Goal: Task Accomplishment & Management: Complete application form

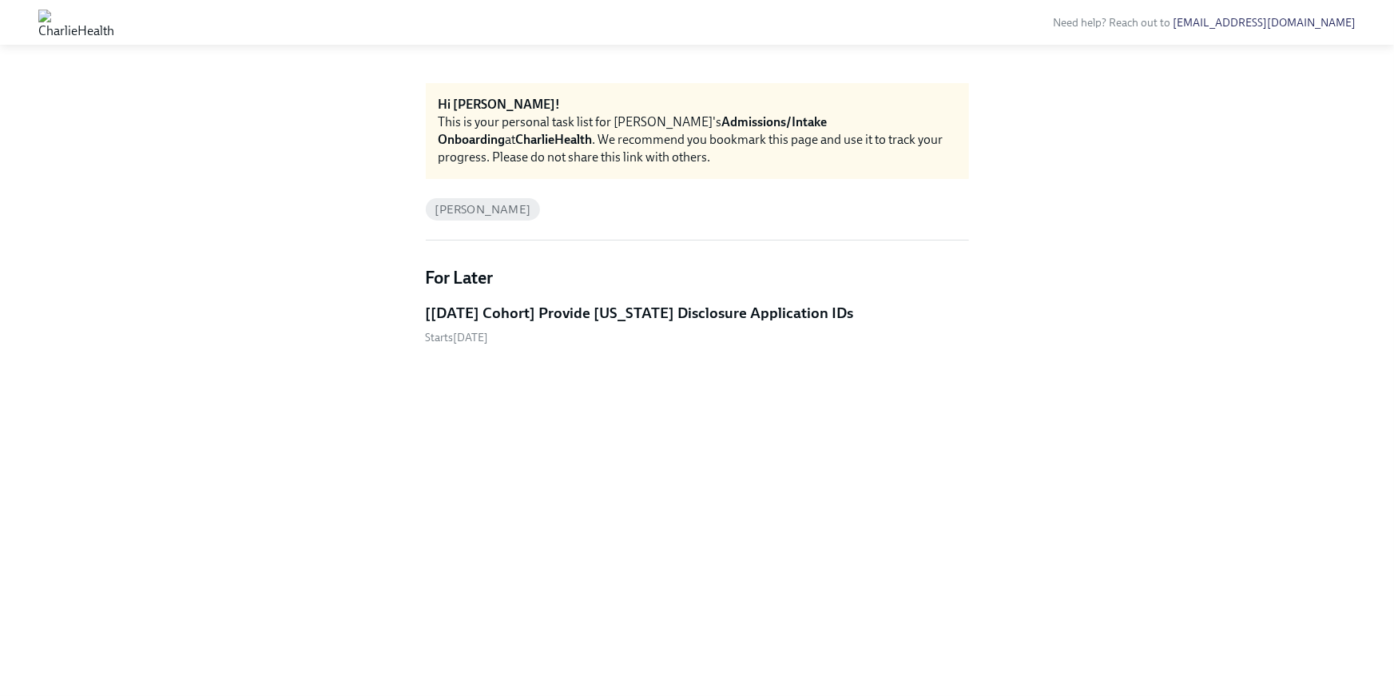
click at [584, 315] on h5 "[[DATE] Cohort] Provide [US_STATE] Disclosure Application IDs" at bounding box center [640, 313] width 428 height 21
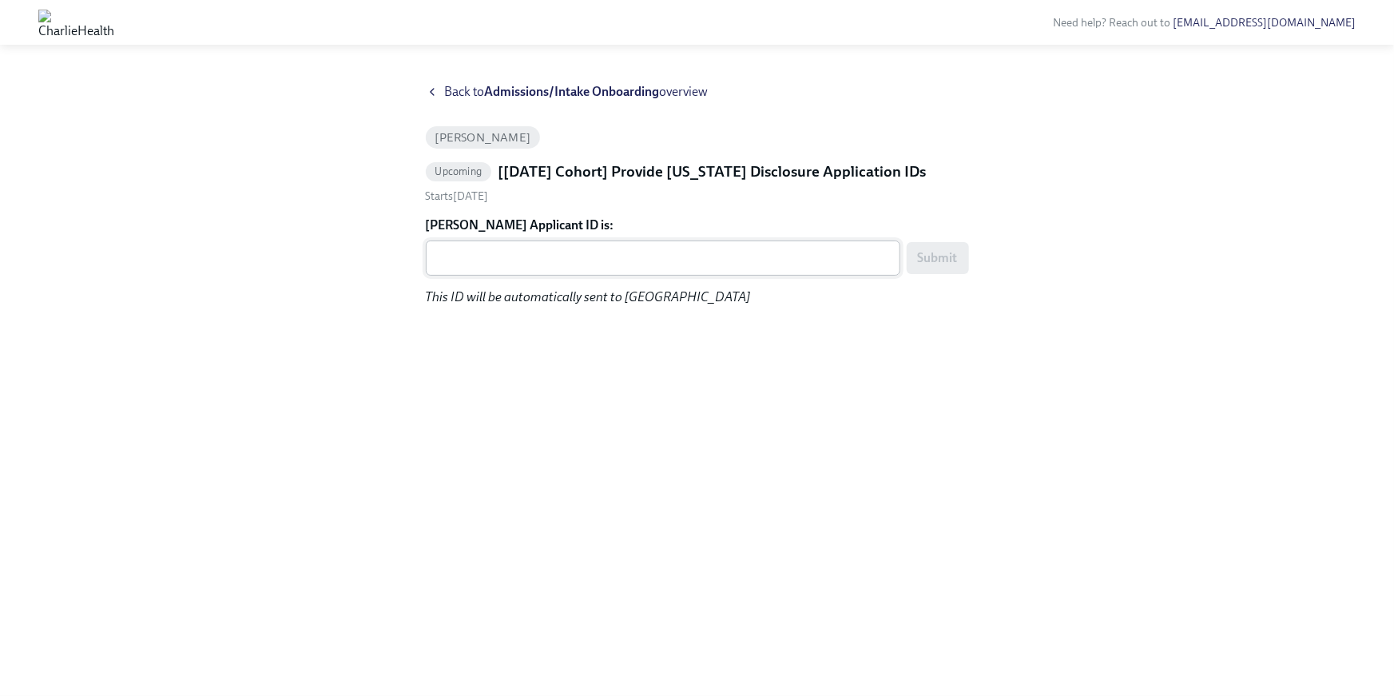
click at [518, 244] on div "x ​" at bounding box center [663, 257] width 474 height 35
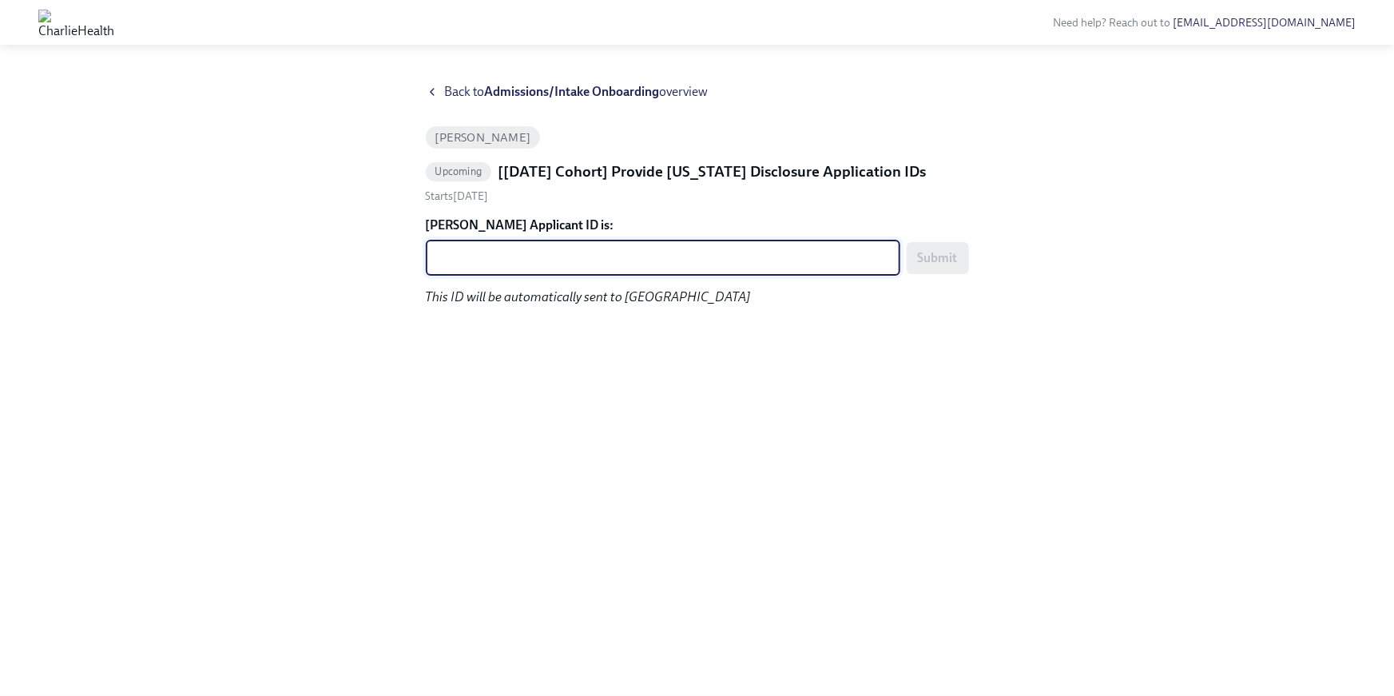
paste textarea "1244220"
type textarea "1244220"
click at [924, 264] on span "Submit" at bounding box center [938, 258] width 40 height 16
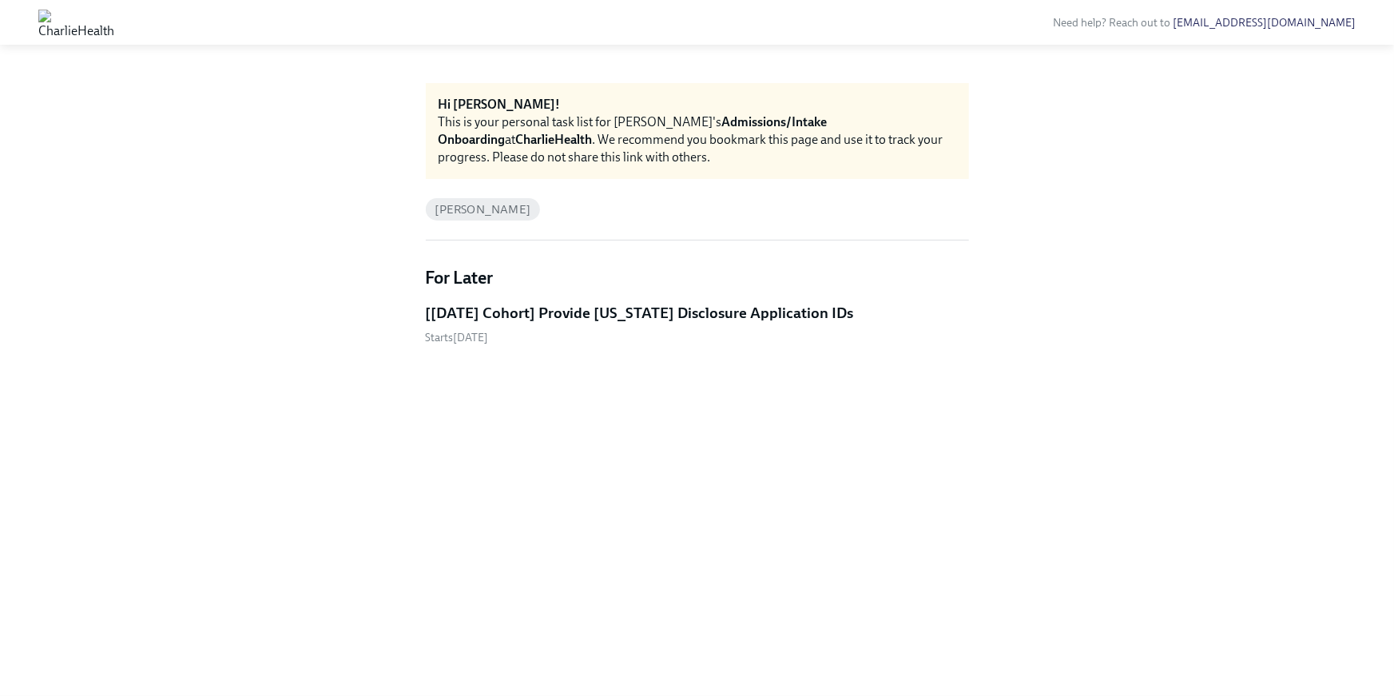
click at [574, 318] on h5 "[[DATE] Cohort] Provide [US_STATE] Disclosure Application IDs" at bounding box center [640, 313] width 428 height 21
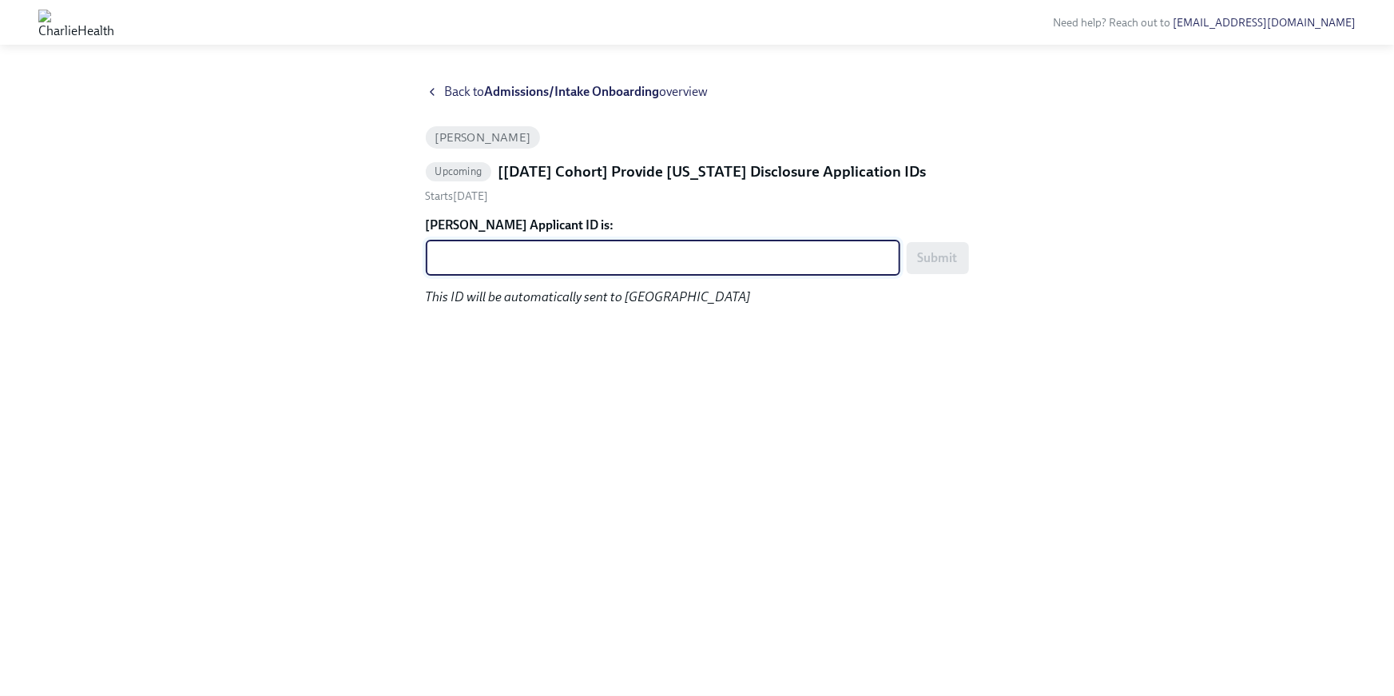
click at [485, 261] on textarea "[PERSON_NAME] Applicant ID is:" at bounding box center [662, 257] width 455 height 19
paste textarea "1244221"
type textarea "1244221"
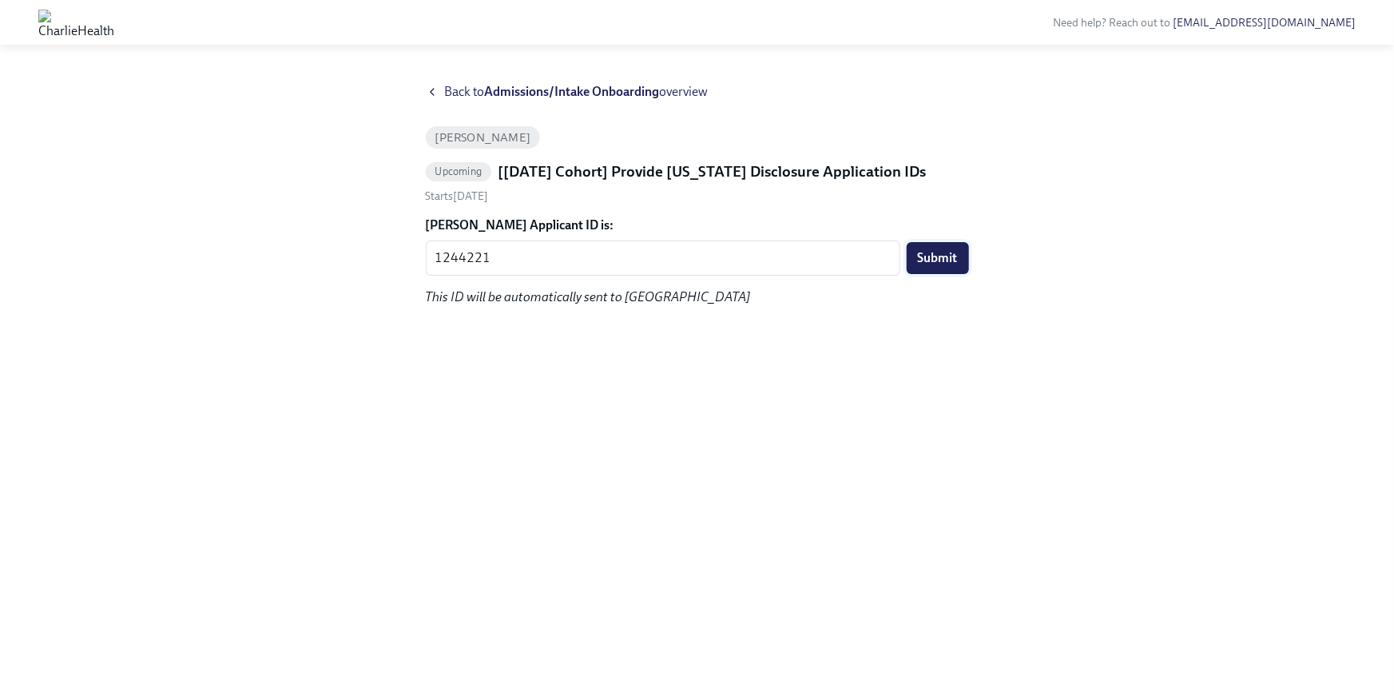
click at [960, 254] on button "Submit" at bounding box center [938, 258] width 62 height 32
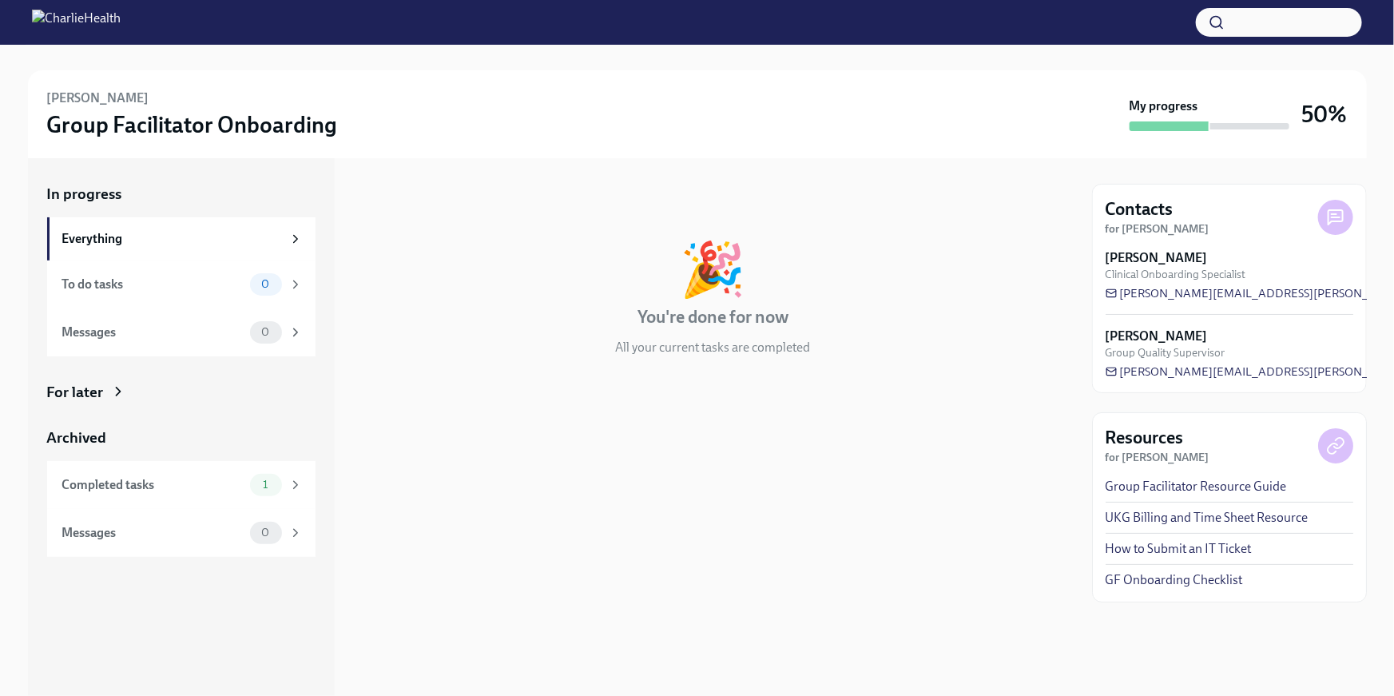
click at [123, 399] on icon at bounding box center [118, 391] width 16 height 16
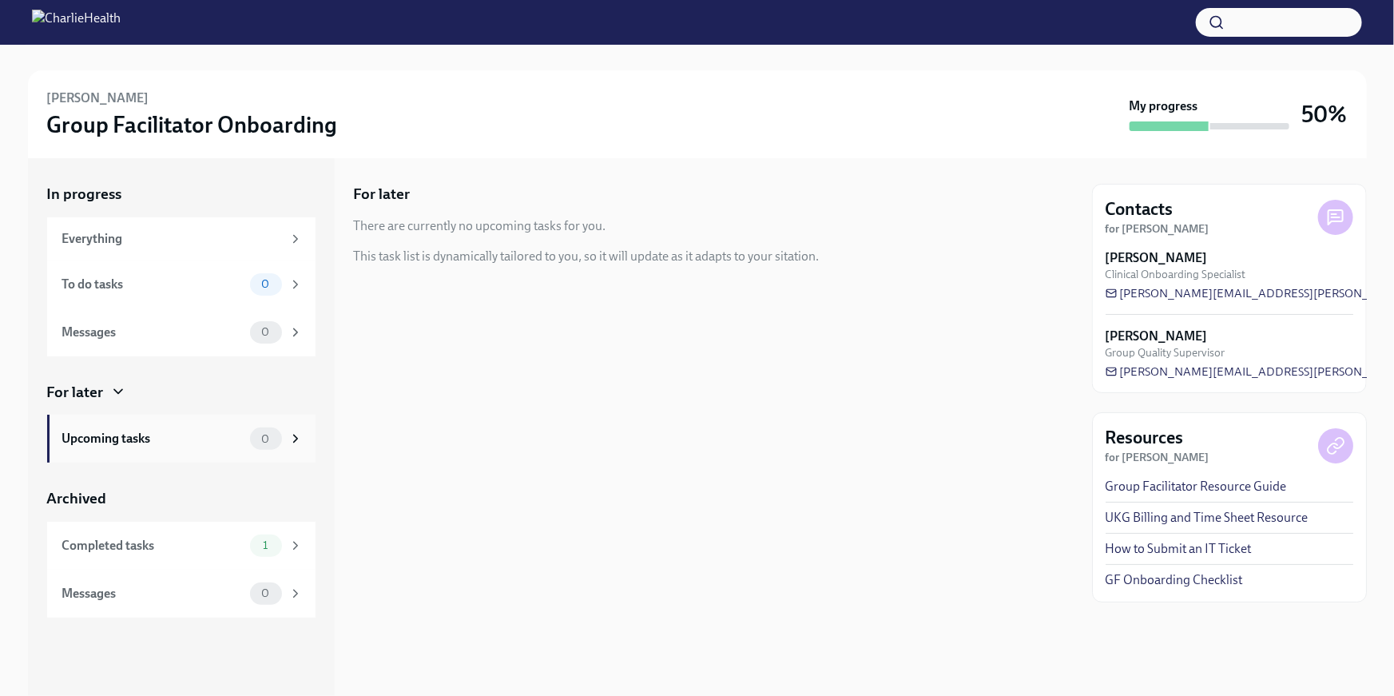
click at [129, 427] on div "Upcoming tasks 0" at bounding box center [182, 438] width 240 height 22
click at [306, 546] on div "Completed tasks 1" at bounding box center [181, 546] width 268 height 48
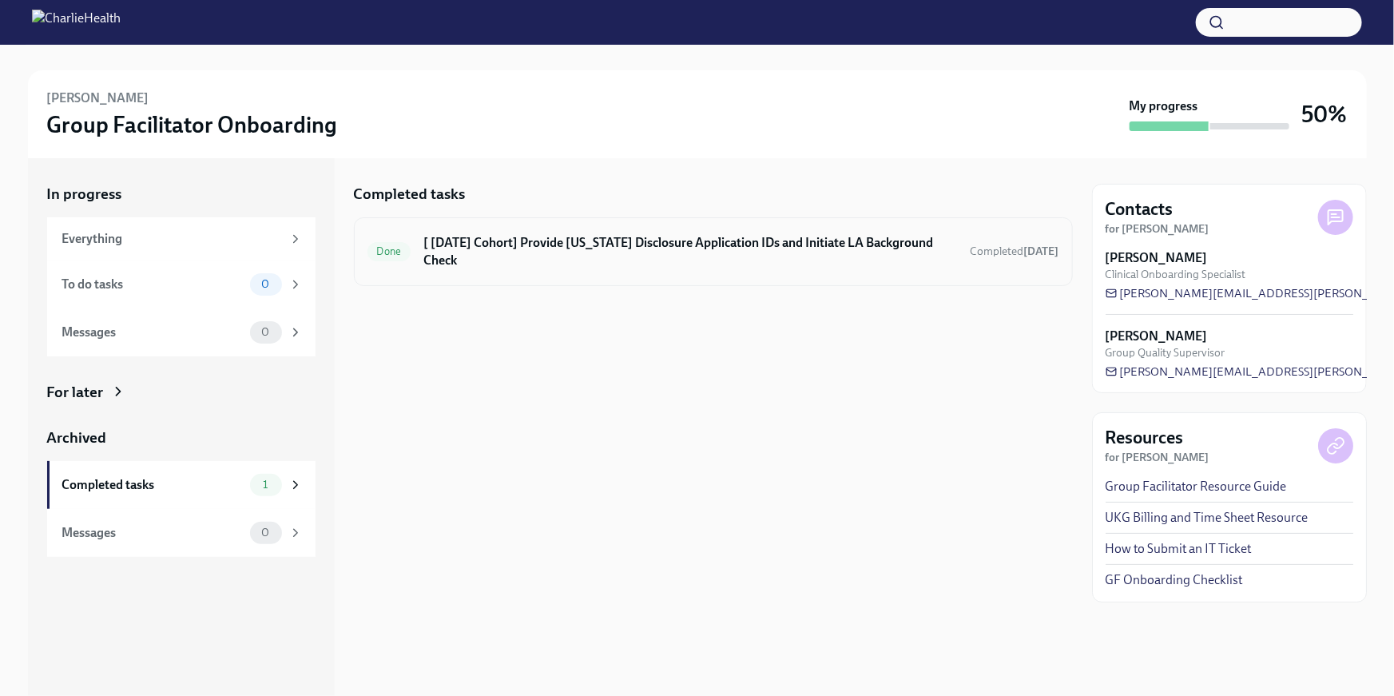
click at [552, 268] on h6 "[ Aug 18th Cohort] Provide Utah Disclosure Application IDs and Initiate LA Back…" at bounding box center [690, 251] width 534 height 35
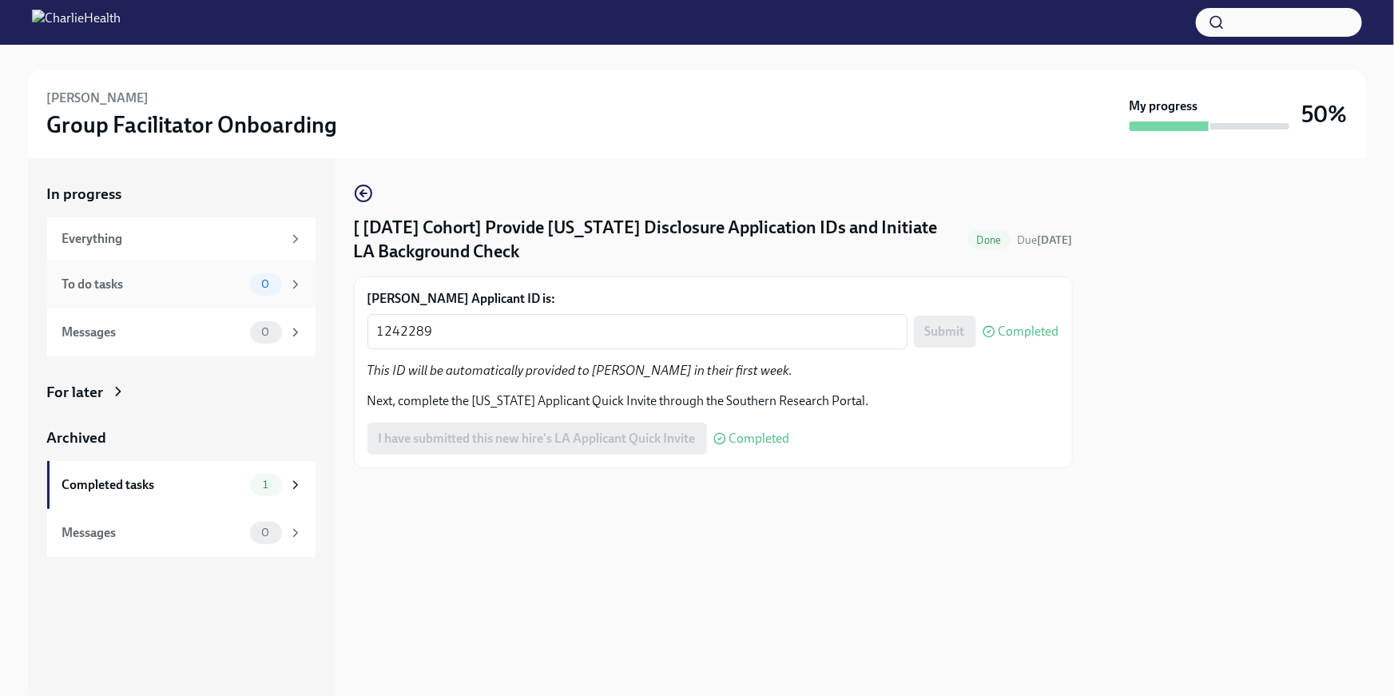
drag, startPoint x: 553, startPoint y: 336, endPoint x: 203, endPoint y: 296, distance: 352.1
click at [203, 296] on div "In progress Everything To do tasks 0 Messages 0 For later Archived Completed ta…" at bounding box center [697, 427] width 1339 height 538
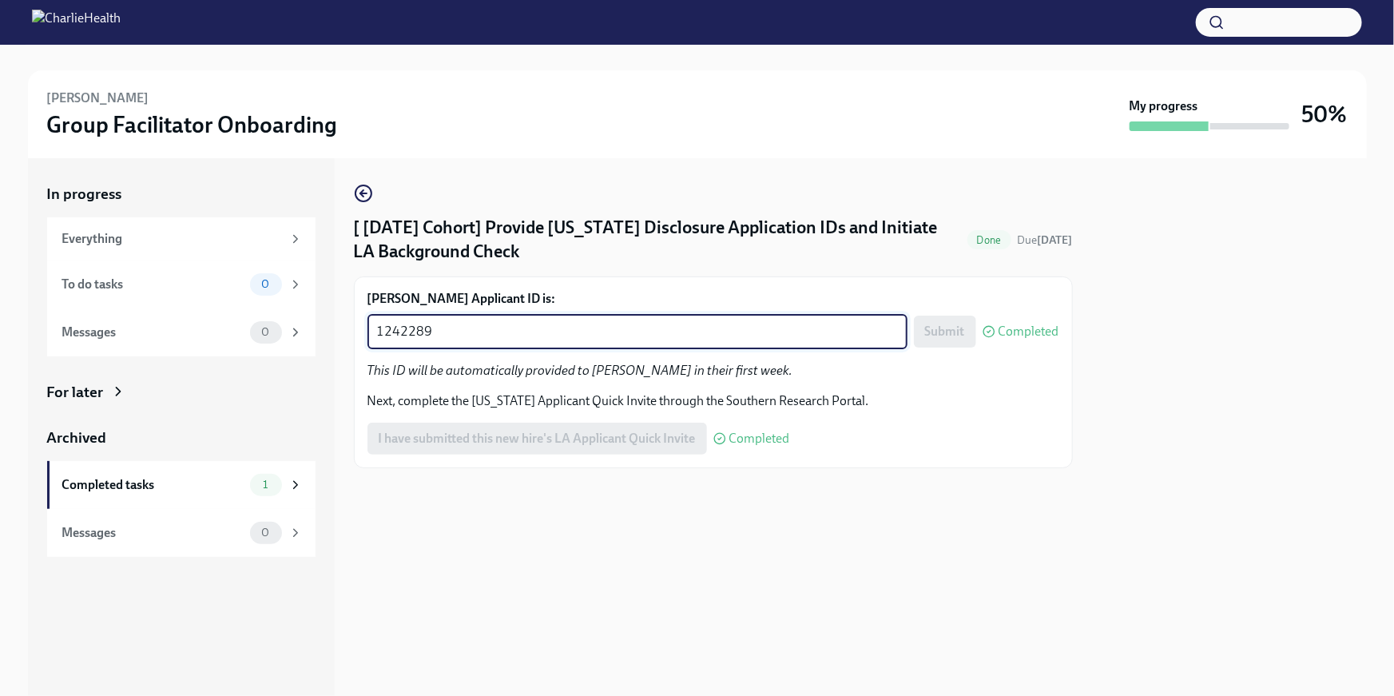
paste textarea "4222"
type textarea "1244222"
click at [869, 622] on div "[ Aug 18th Cohort] Provide Utah Disclosure Application IDs and Initiate LA Back…" at bounding box center [713, 427] width 719 height 538
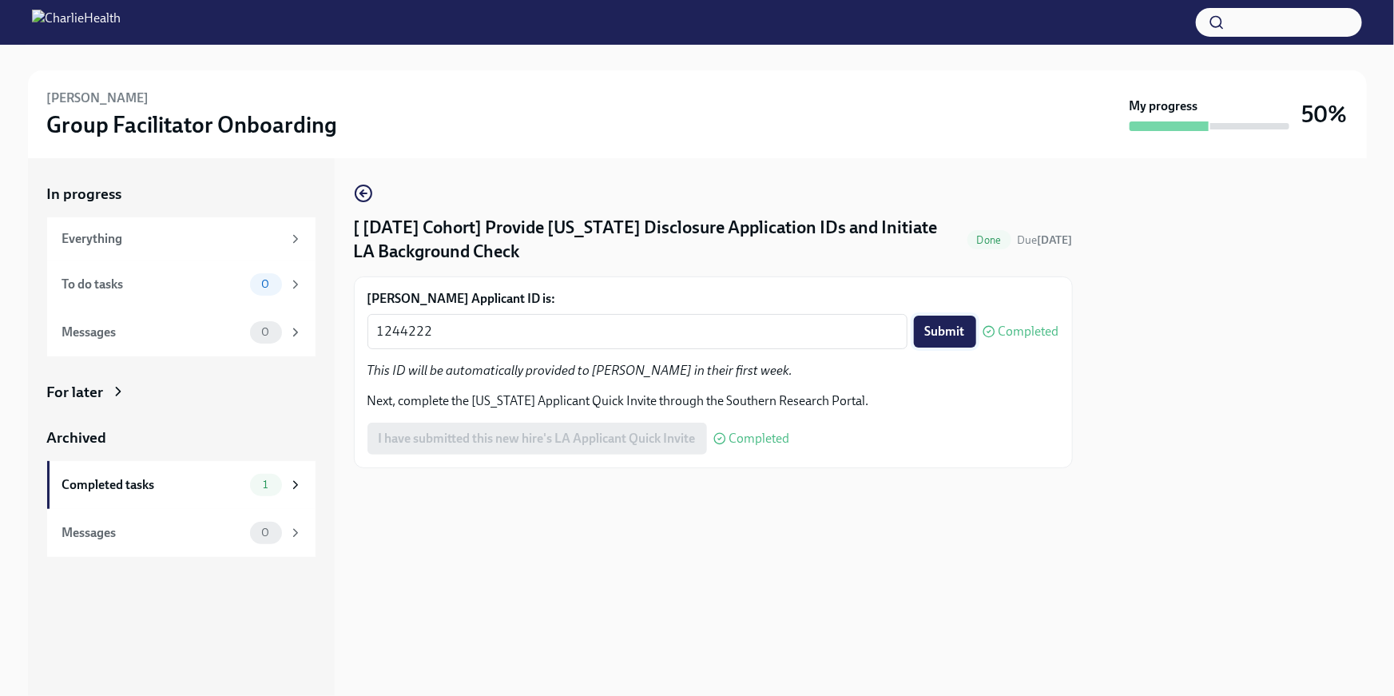
drag, startPoint x: 960, startPoint y: 355, endPoint x: 959, endPoint y: 332, distance: 22.4
click at [960, 352] on div "Taylor Doles's Applicant ID is: 1244222 x ​ Submit Completed This ID will be au…" at bounding box center [713, 372] width 692 height 165
click at [959, 332] on span "Submit" at bounding box center [945, 331] width 40 height 16
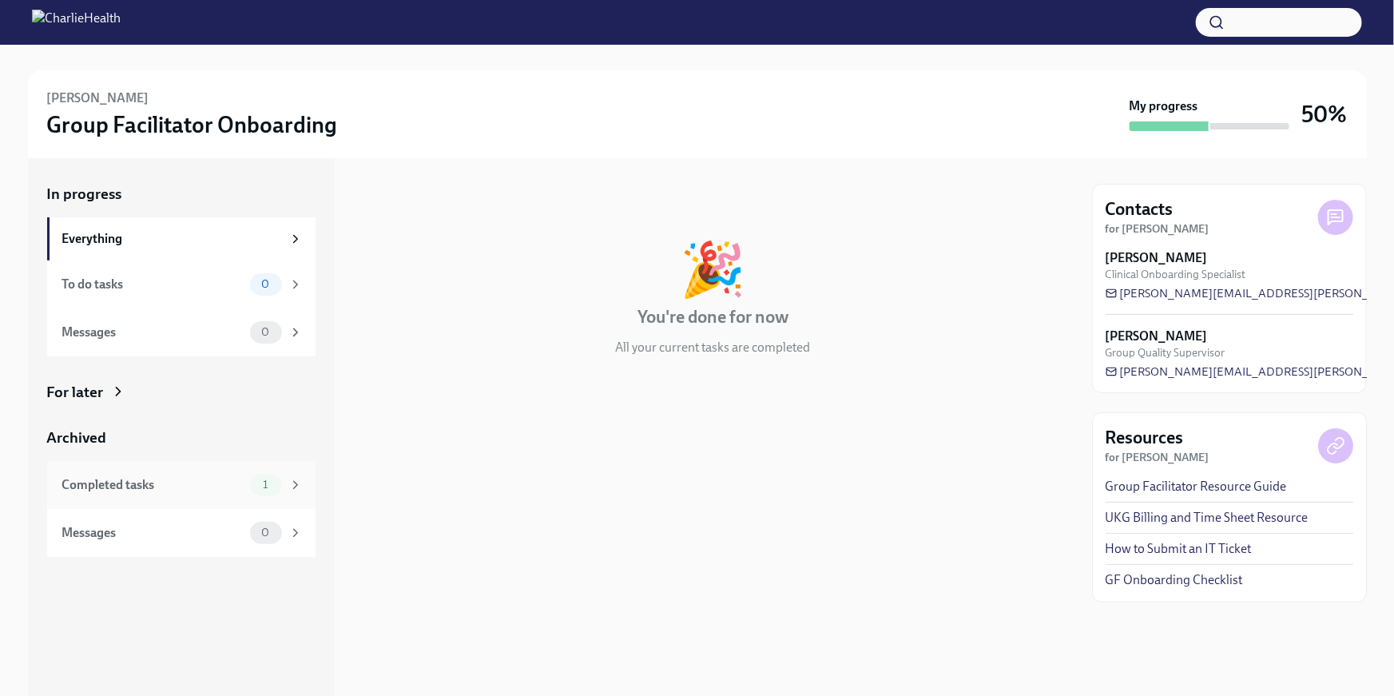
click at [102, 481] on div "Completed tasks" at bounding box center [152, 485] width 181 height 18
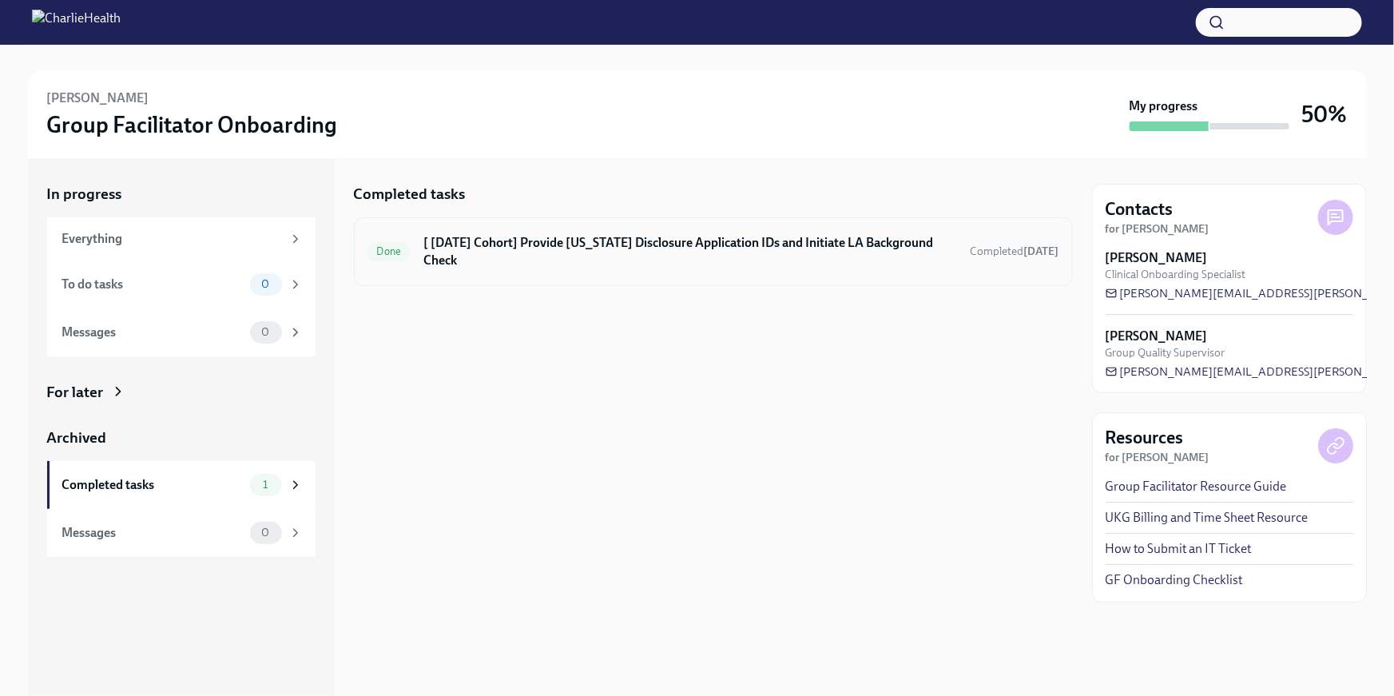
click at [705, 256] on h6 "[ Aug 18th Cohort] Provide Utah Disclosure Application IDs and Initiate LA Back…" at bounding box center [690, 251] width 534 height 35
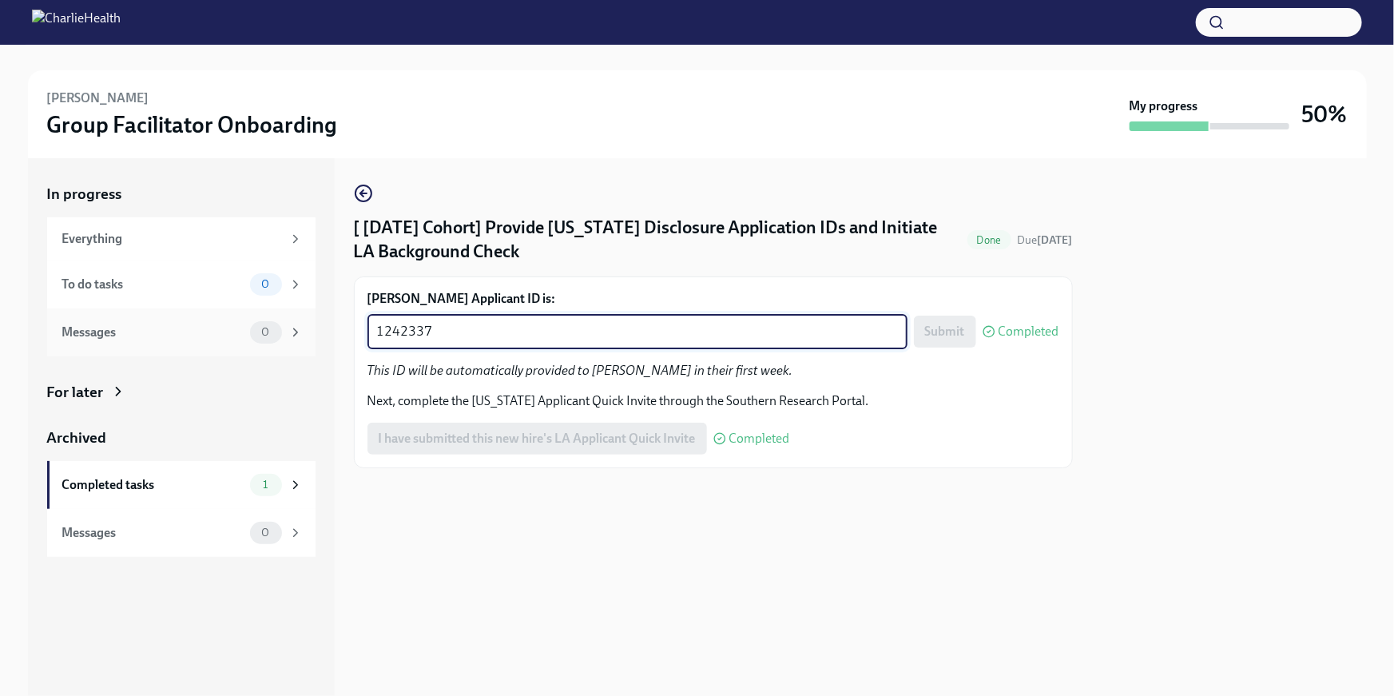
drag, startPoint x: 513, startPoint y: 329, endPoint x: 271, endPoint y: 308, distance: 242.9
click at [280, 310] on div "In progress Everything To do tasks 0 Messages 0 For later Archived Completed ta…" at bounding box center [697, 427] width 1339 height 538
paste textarea "4223"
type textarea "1244223"
click at [938, 323] on span "Submit" at bounding box center [945, 331] width 40 height 16
